Goal: Check status: Check status

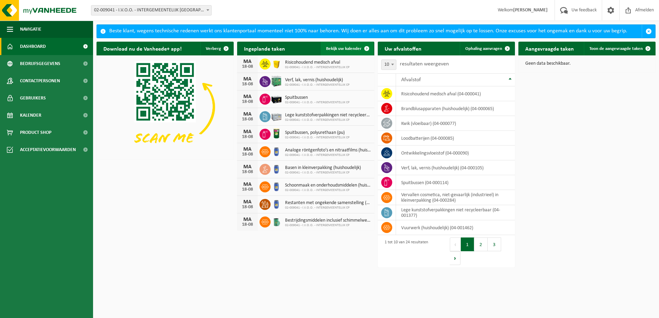
click at [356, 49] on span "Bekijk uw kalender" at bounding box center [343, 49] width 35 height 4
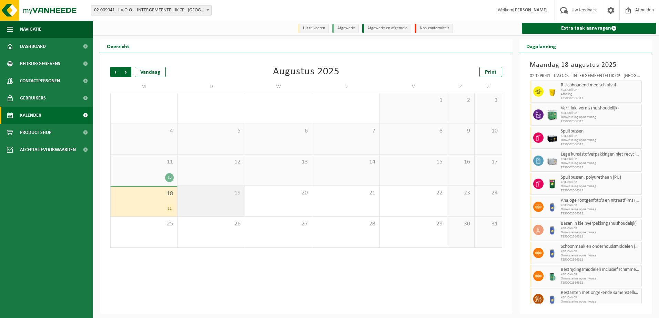
click at [210, 198] on div "19" at bounding box center [210, 201] width 67 height 31
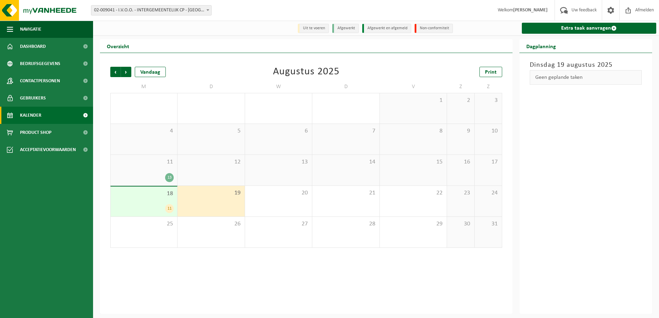
click at [167, 209] on div "11" at bounding box center [169, 208] width 9 height 9
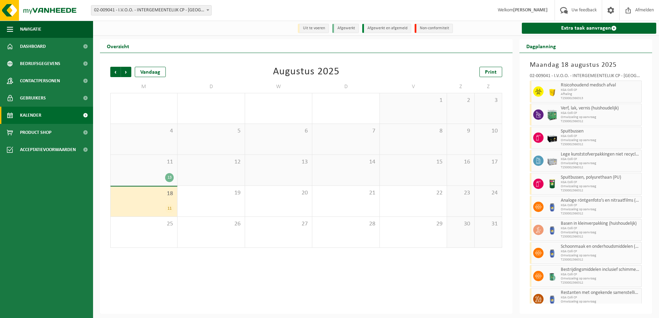
click at [168, 177] on div "13" at bounding box center [169, 177] width 9 height 9
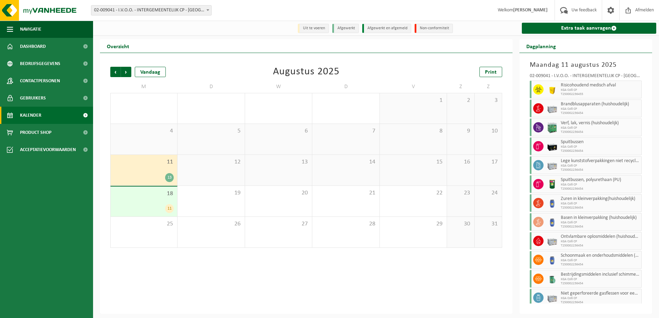
click at [168, 177] on div "13" at bounding box center [169, 177] width 9 height 9
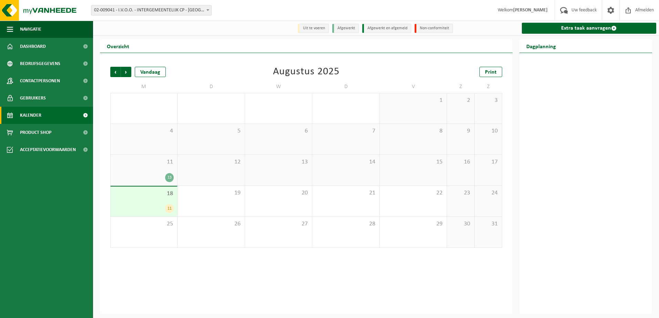
click at [168, 177] on div "13" at bounding box center [169, 177] width 9 height 9
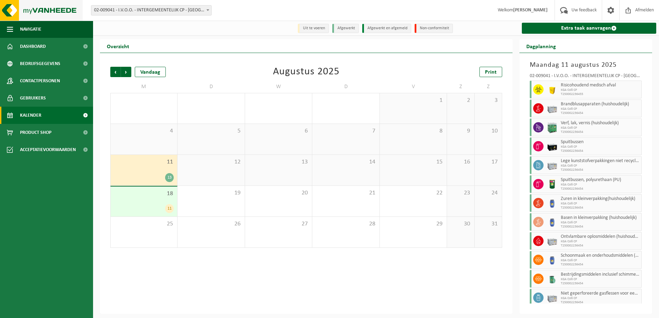
click at [57, 9] on img at bounding box center [41, 10] width 83 height 21
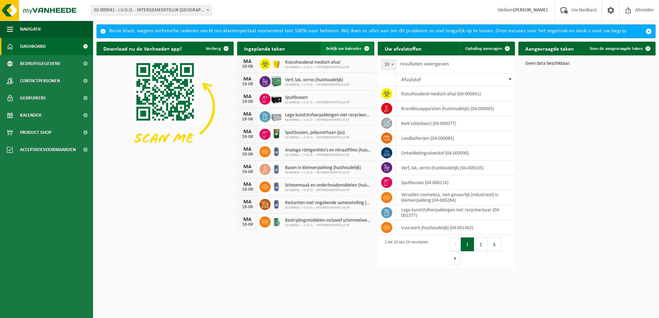
click at [343, 47] on span "Bekijk uw kalender" at bounding box center [343, 49] width 35 height 4
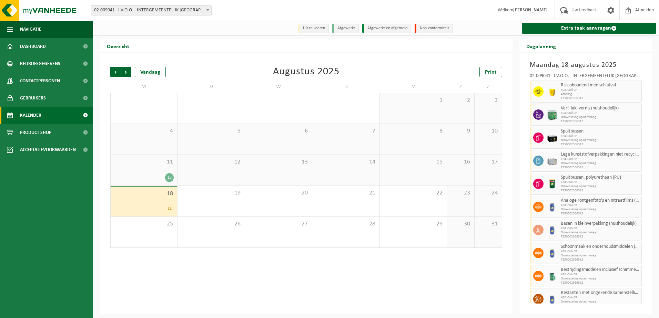
click at [170, 210] on div "11" at bounding box center [169, 208] width 9 height 9
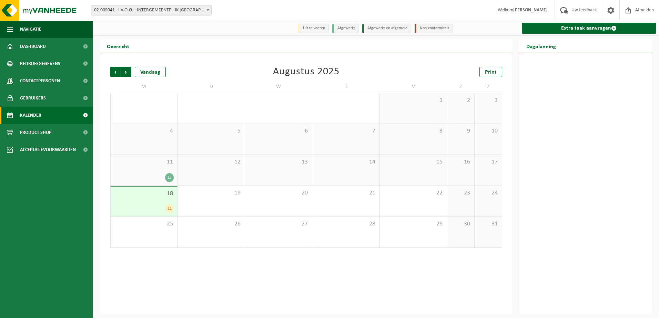
click at [170, 208] on div "11" at bounding box center [169, 208] width 9 height 9
